Goal: Register for event/course

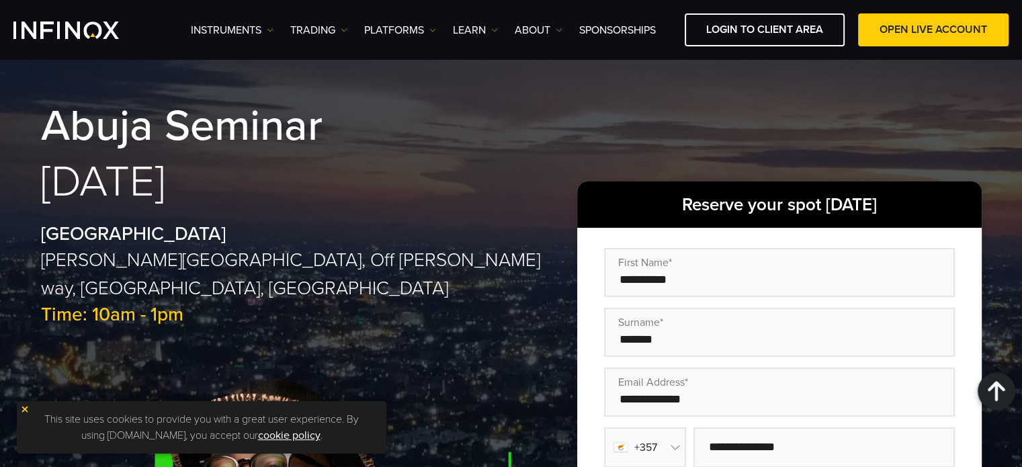
scroll to position [487, 0]
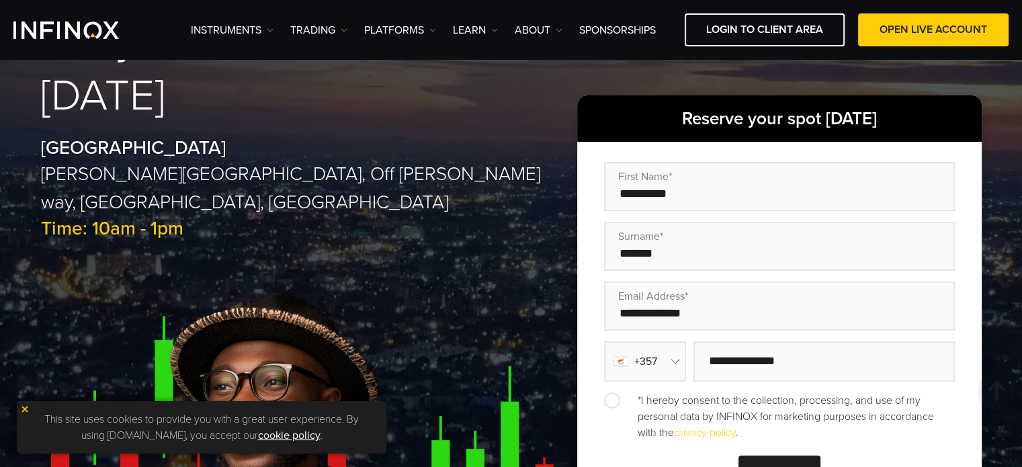
scroll to position [605, 0]
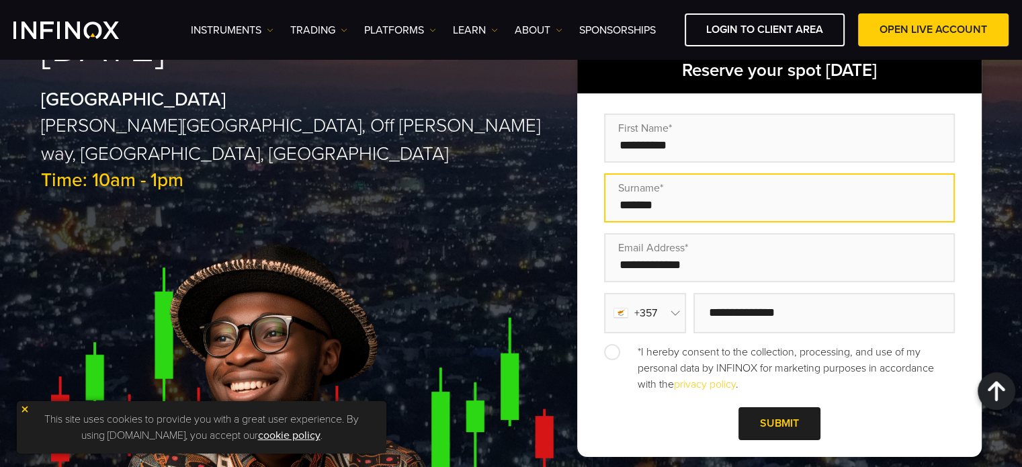
drag, startPoint x: 669, startPoint y: 187, endPoint x: 672, endPoint y: 195, distance: 9.1
click at [669, 187] on div "Surname*" at bounding box center [779, 197] width 351 height 49
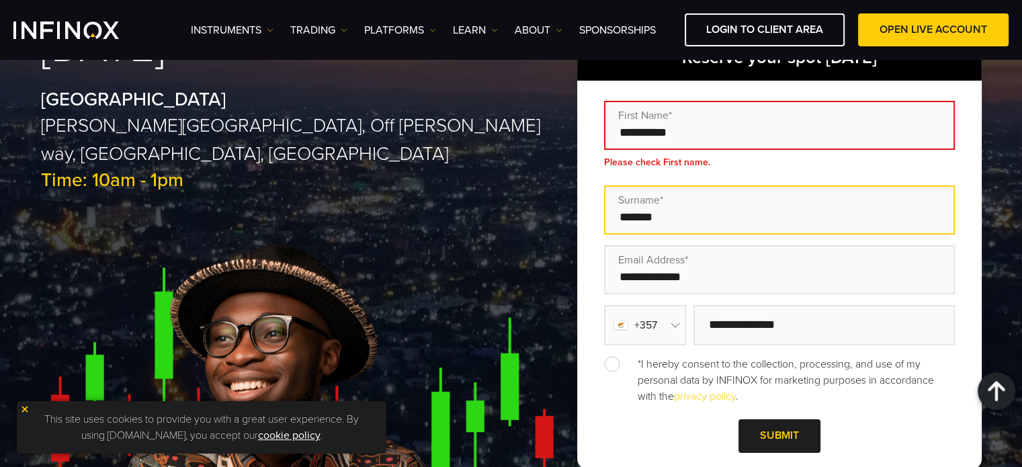
scroll to position [0, 0]
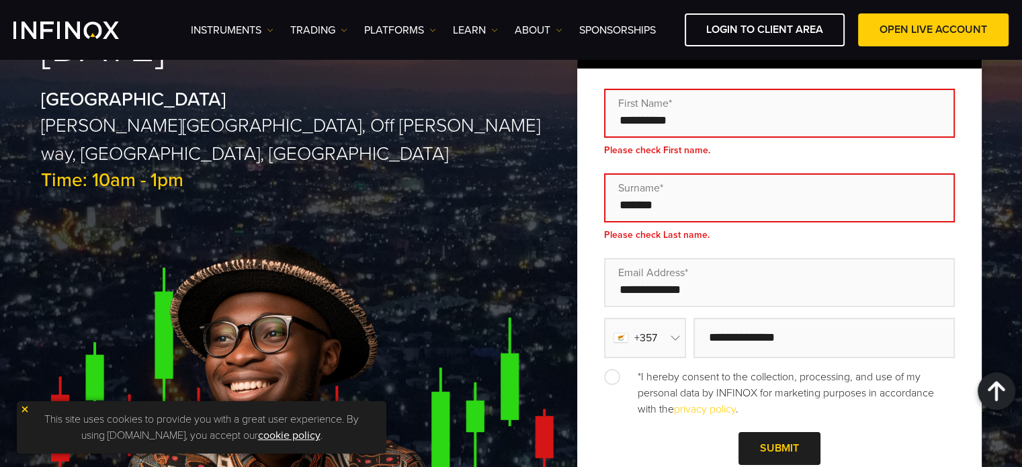
click at [626, 265] on label "Email Address*" at bounding box center [758, 273] width 281 height 16
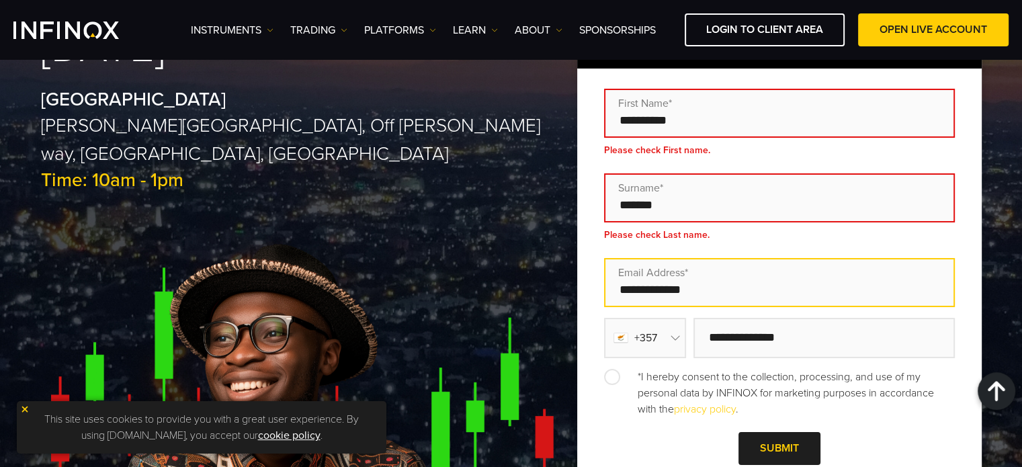
click at [626, 258] on input "Email Address*" at bounding box center [779, 282] width 351 height 49
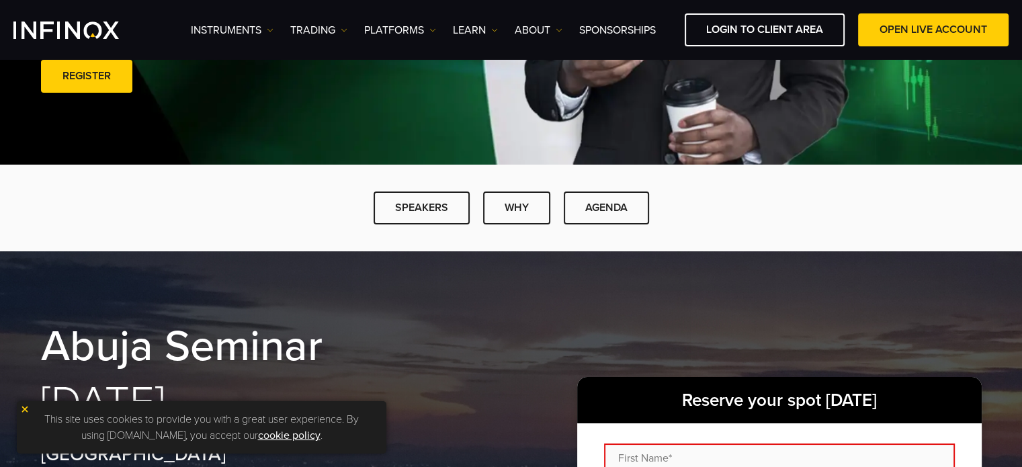
scroll to position [67, 0]
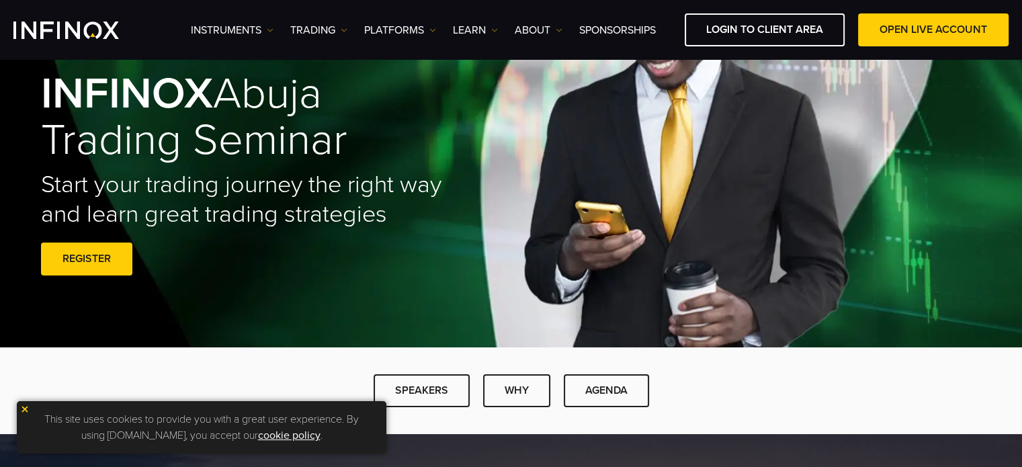
click at [75, 257] on link "REGISTER" at bounding box center [86, 259] width 91 height 33
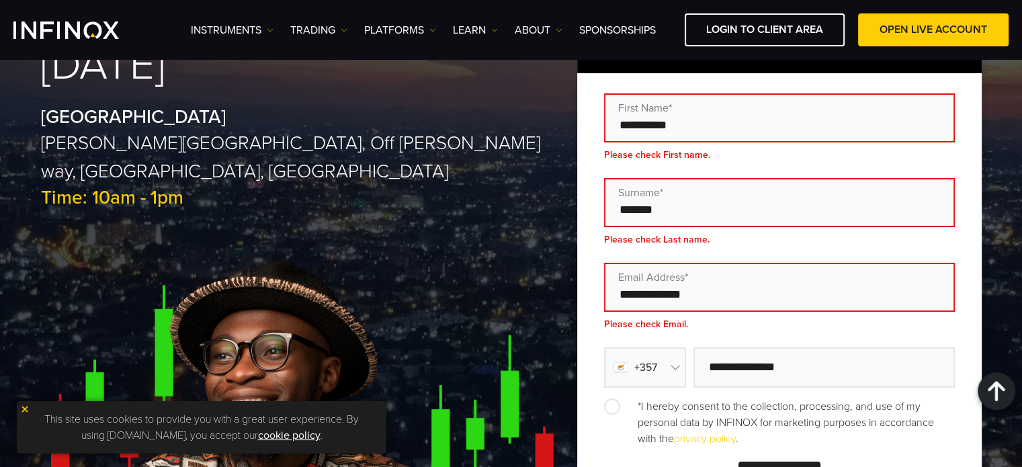
scroll to position [520, 0]
